Goal: Task Accomplishment & Management: Manage account settings

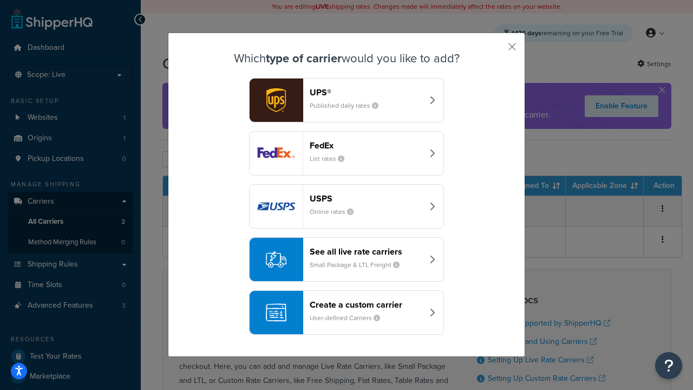
click at [346, 153] on div "FedEx List rates" at bounding box center [366, 153] width 113 height 26
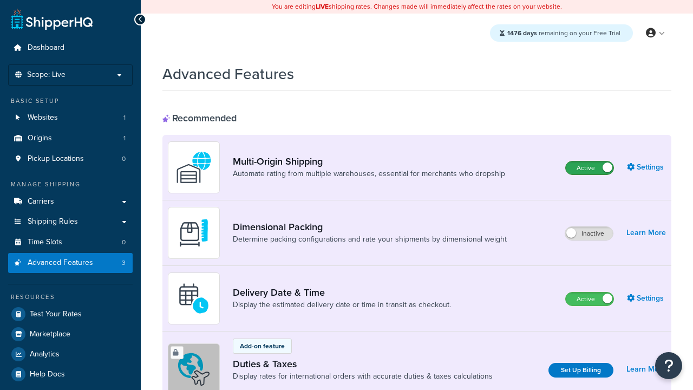
click at [589, 168] on label "Active" at bounding box center [589, 167] width 48 height 13
click at [589, 299] on label "Active" at bounding box center [589, 298] width 48 height 13
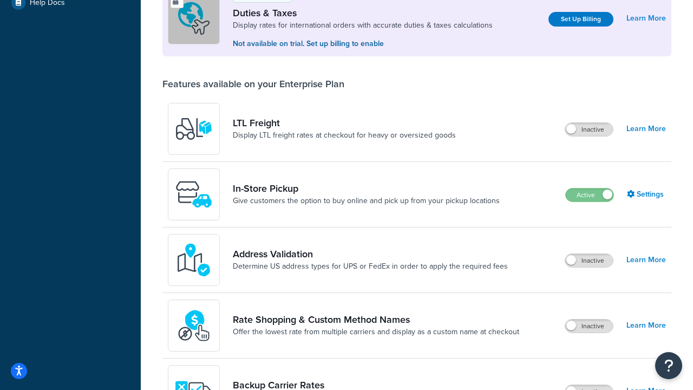
scroll to position [330, 0]
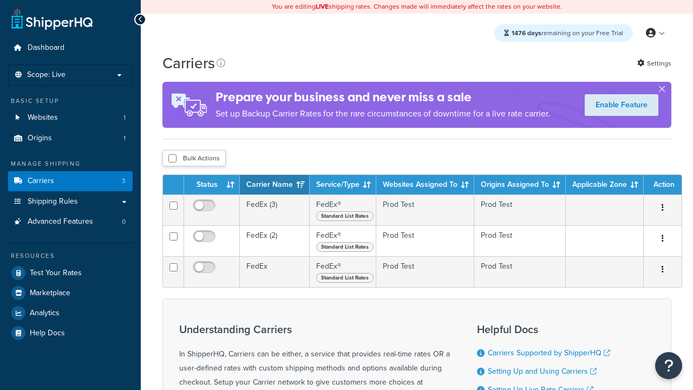
click at [172, 159] on input "checkbox" at bounding box center [172, 158] width 8 height 8
checkbox input "true"
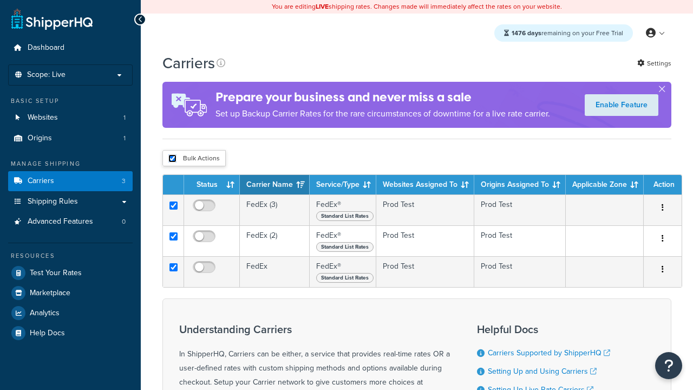
click at [0, 0] on button "Delete" at bounding box center [0, 0] width 0 height 0
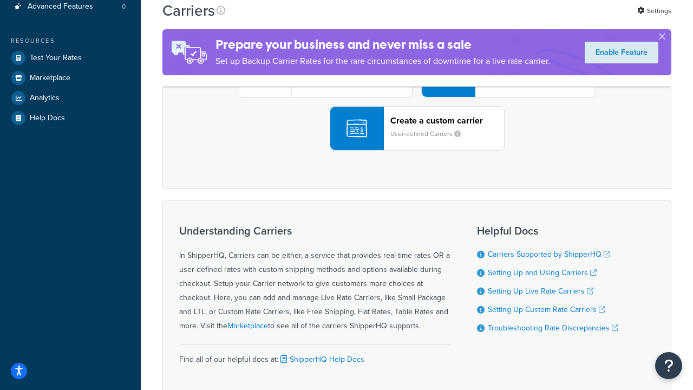
click at [417, 150] on div "UPS® Published daily rates FedEx List rates USPS Online rates See all live rate…" at bounding box center [417, 75] width 486 height 150
click at [538, 19] on header "FedEx" at bounding box center [539, 14] width 114 height 10
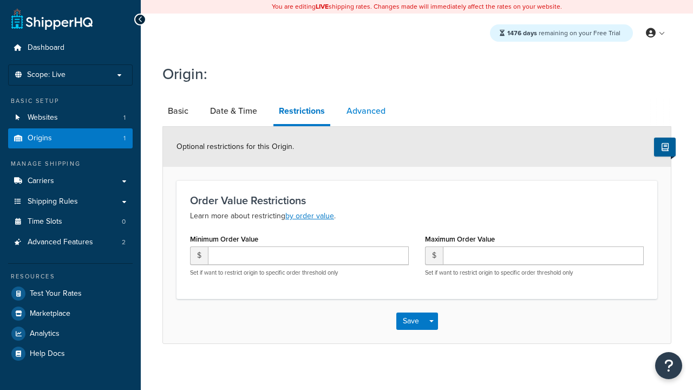
click at [365, 111] on link "Advanced" at bounding box center [366, 111] width 50 height 26
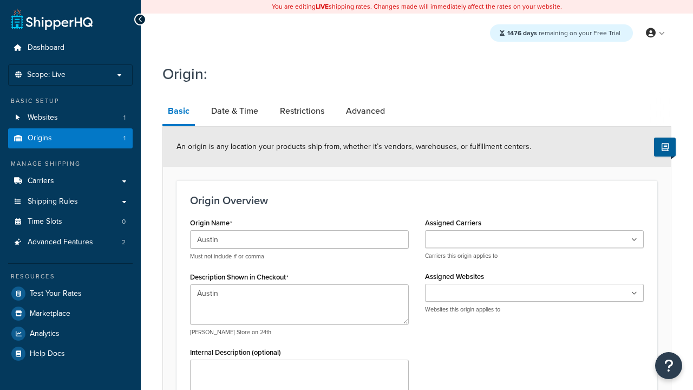
type input "Test Street"
type input "Austin"
select select "43"
type input "Austin"
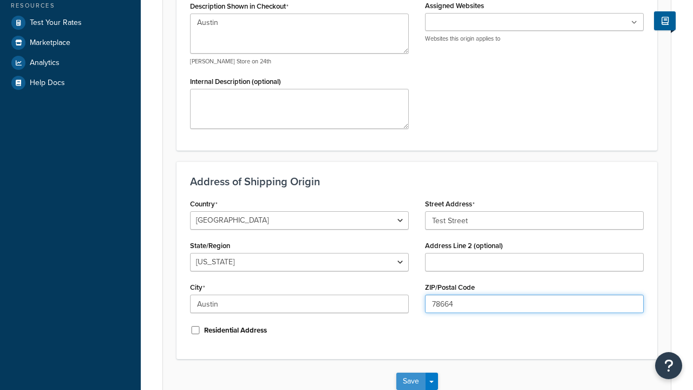
type input "78664"
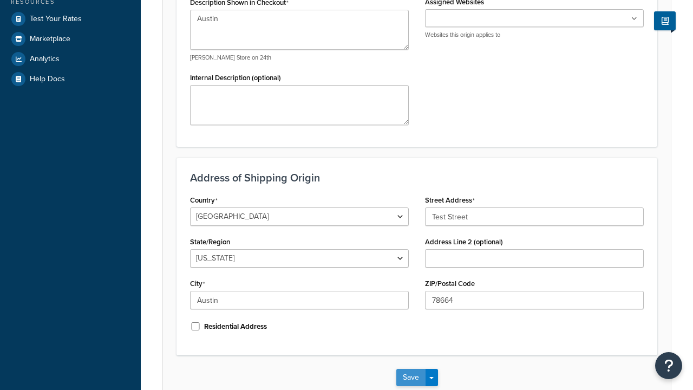
click at [410, 369] on button "Save" at bounding box center [410, 377] width 29 height 17
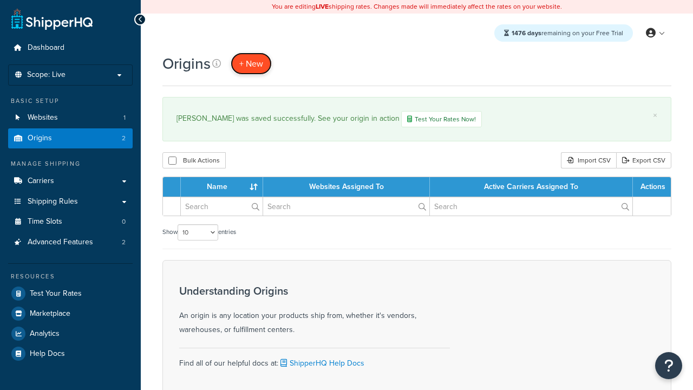
click at [251, 63] on span "+ New" at bounding box center [251, 63] width 24 height 12
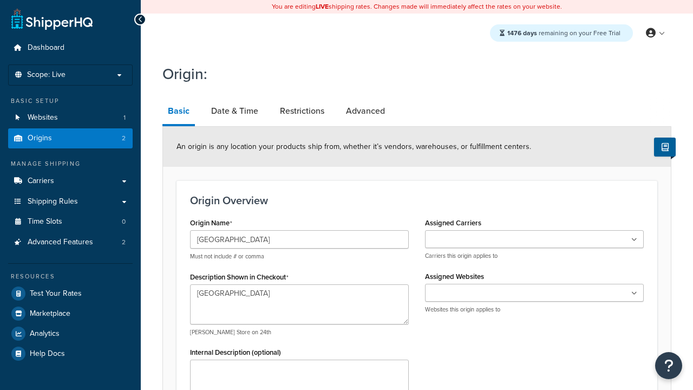
select select "43"
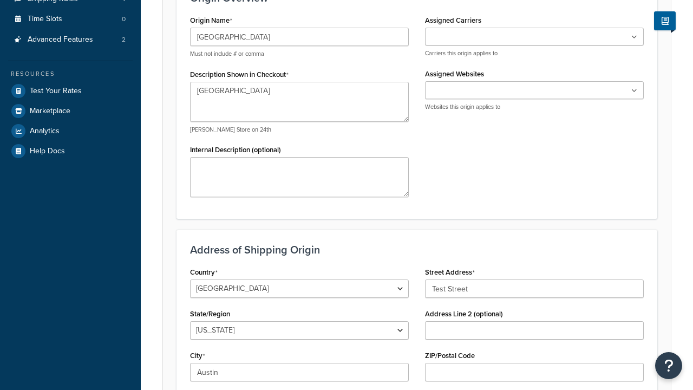
type input "Austin"
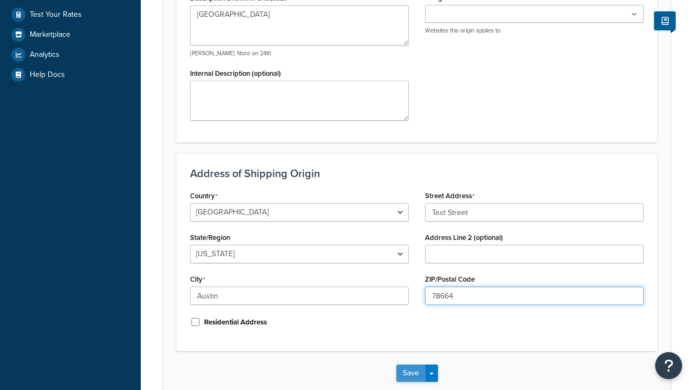
type input "78664"
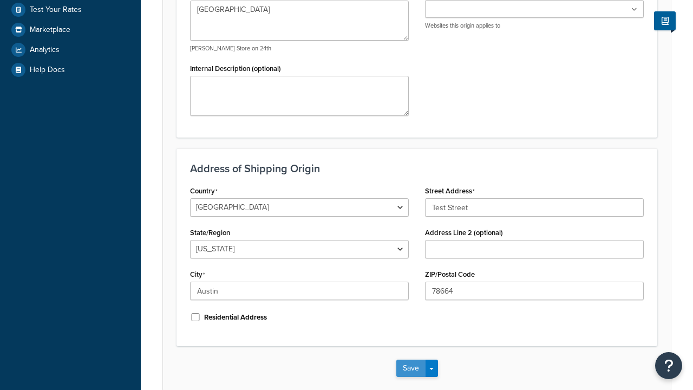
click at [410, 359] on button "Save" at bounding box center [410, 367] width 29 height 17
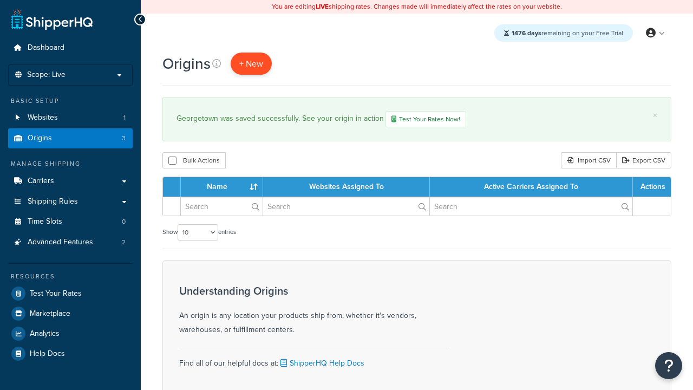
click at [251, 63] on span "+ New" at bounding box center [251, 63] width 24 height 12
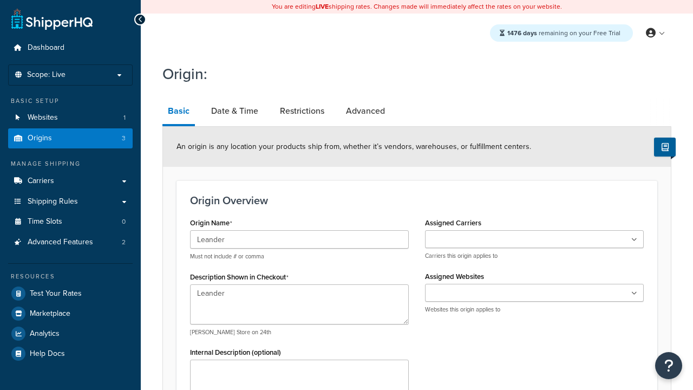
type textarea "Leander"
type input "Test Street"
type input "Austin"
select select "43"
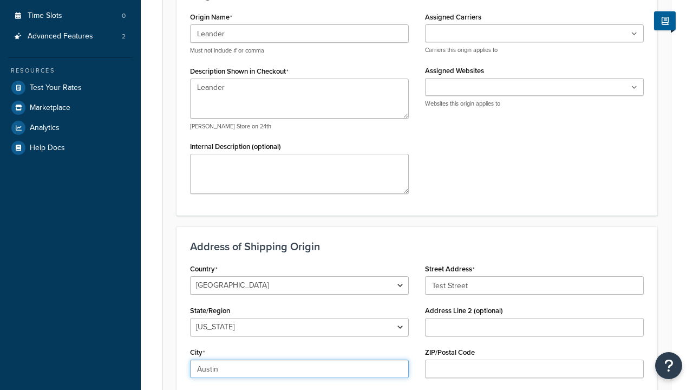
type input "Austin"
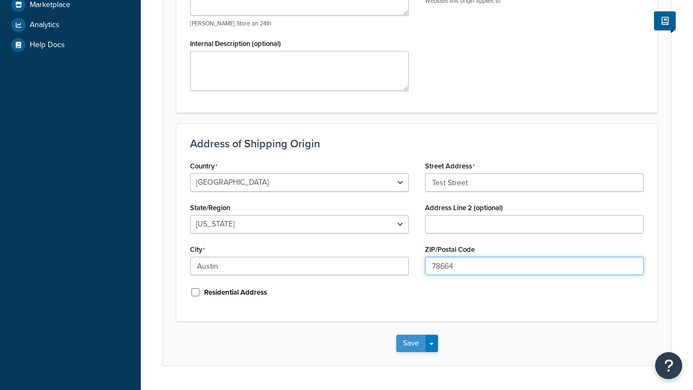
type input "78664"
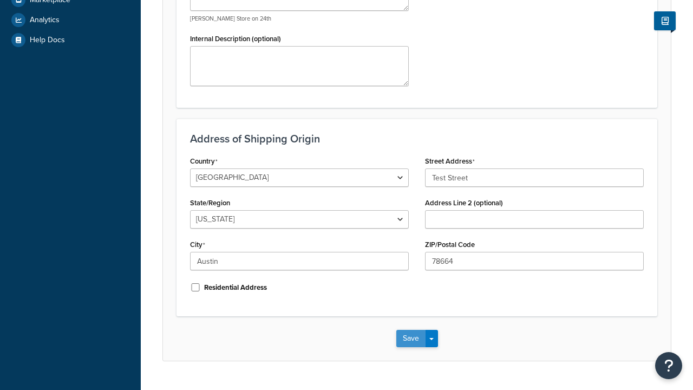
click at [410, 330] on button "Save" at bounding box center [410, 338] width 29 height 17
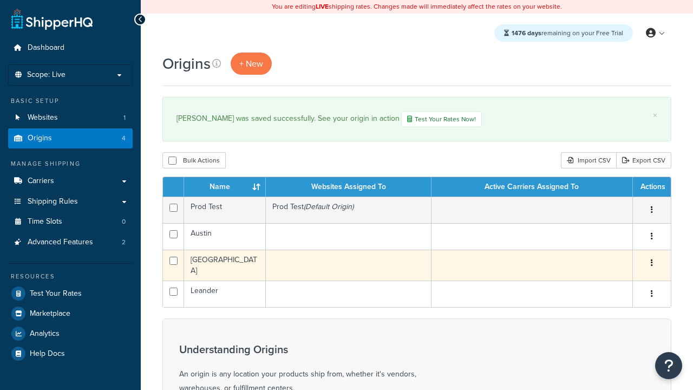
click at [651, 264] on icon "button" at bounding box center [651, 263] width 2 height 8
click at [0, 0] on link "Edit" at bounding box center [0, 0] width 0 height 0
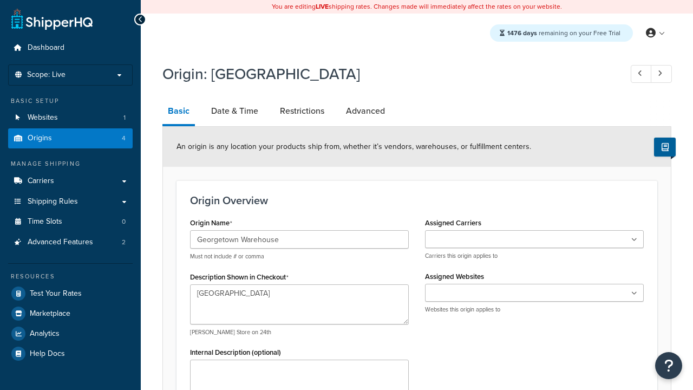
select select "43"
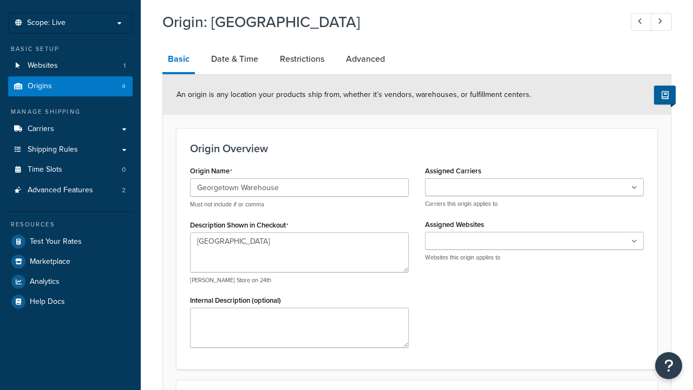
type input "Georgetown Warehouse"
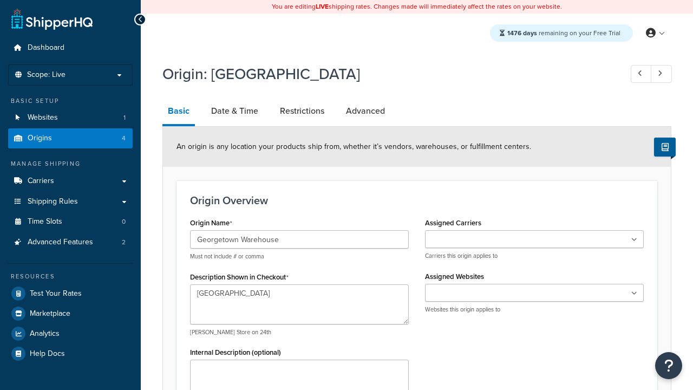
scroll to position [0, 0]
select select "43"
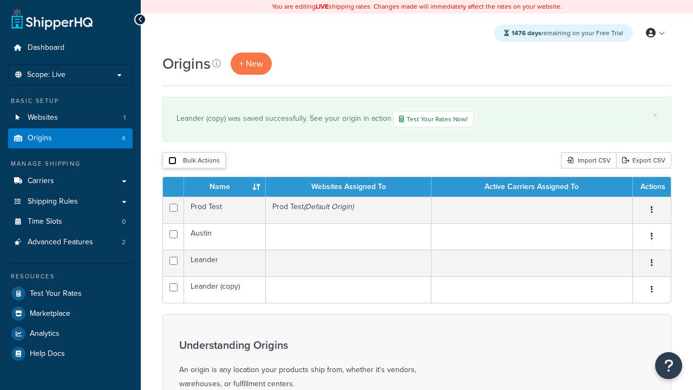
click at [172, 161] on input "checkbox" at bounding box center [172, 160] width 8 height 8
checkbox input "true"
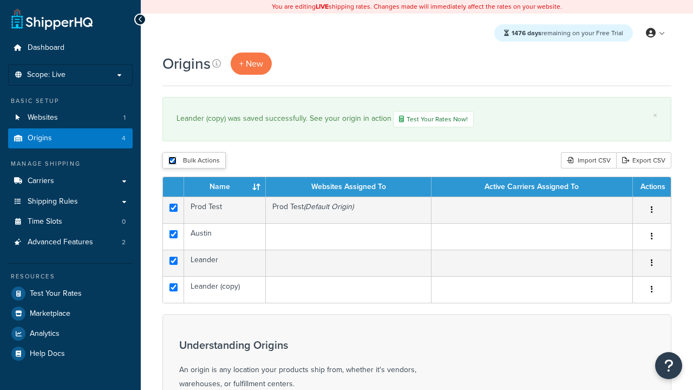
checkbox input "true"
click at [0, 0] on button "Delete" at bounding box center [0, 0] width 0 height 0
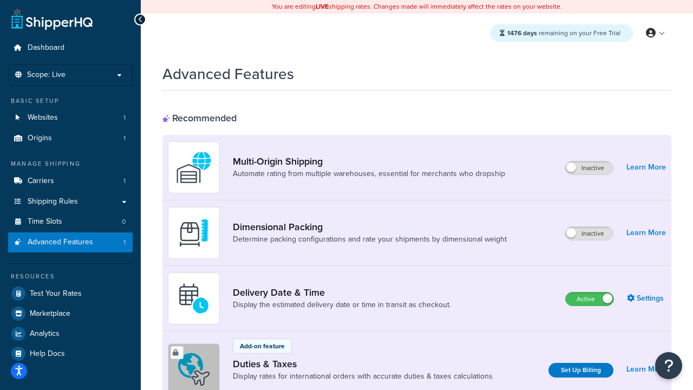
click at [589, 299] on label "Active" at bounding box center [589, 298] width 48 height 13
